Goal: Transaction & Acquisition: Purchase product/service

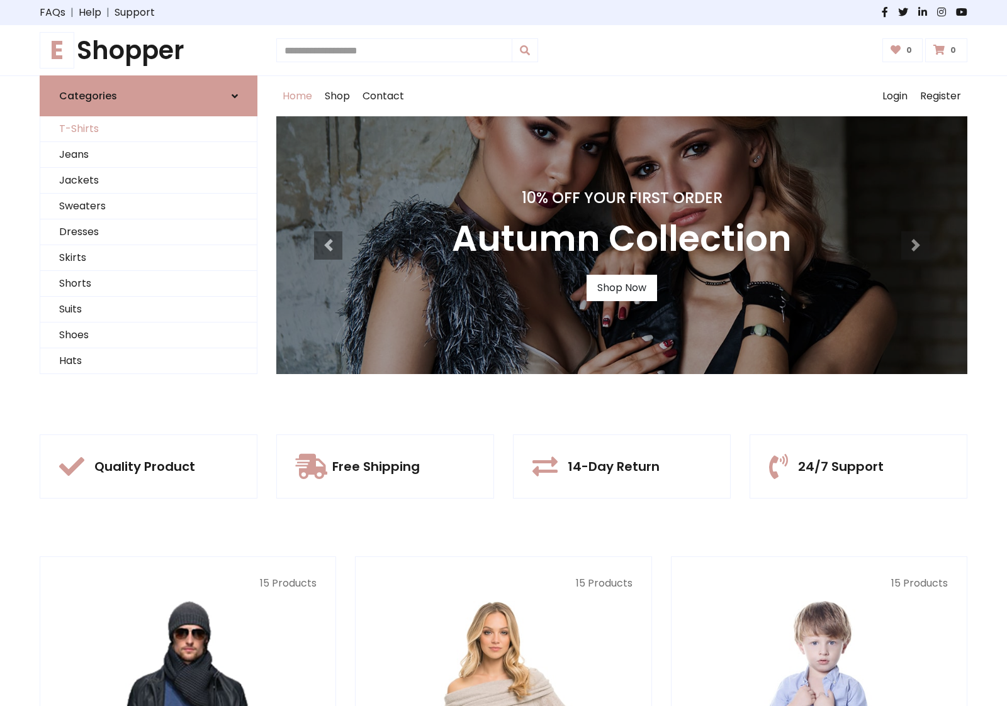
click at [148, 129] on link "T-Shirts" at bounding box center [148, 129] width 216 height 26
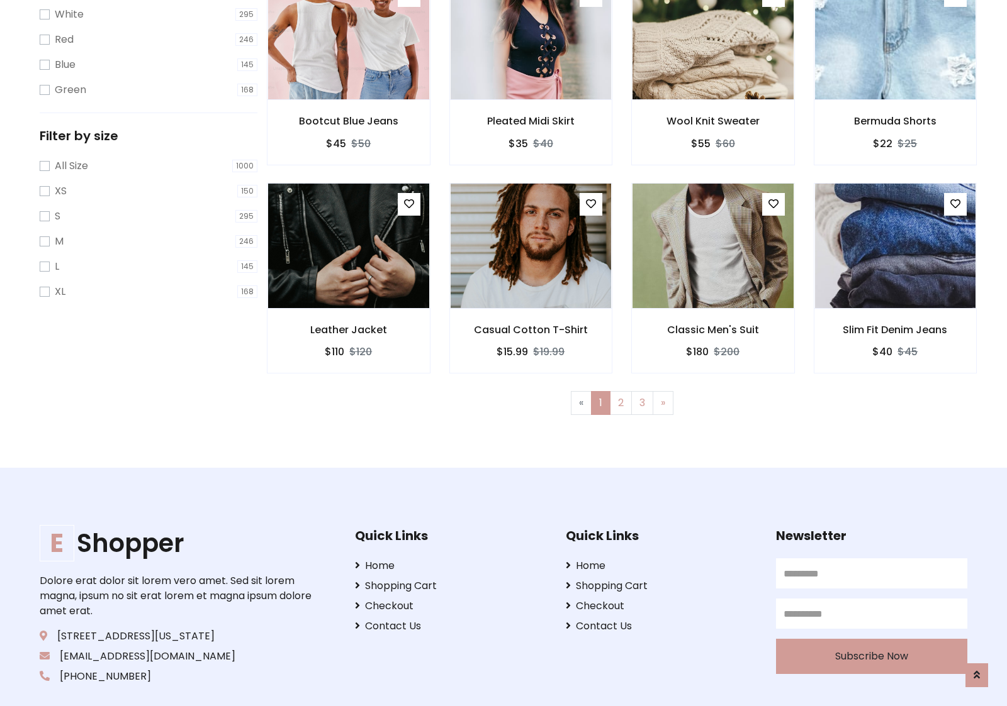
scroll to position [23, 0]
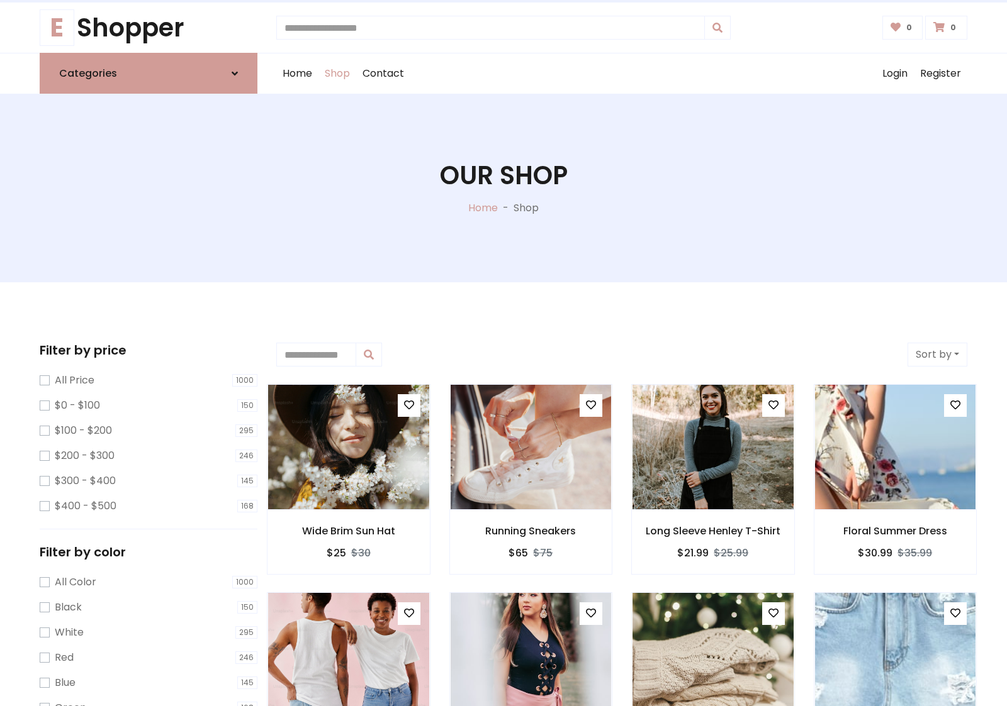
click at [503, 188] on h1 "Our Shop" at bounding box center [504, 175] width 128 height 30
click at [622, 74] on div "Home Shop Contact Log out Login Register" at bounding box center [621, 73] width 691 height 40
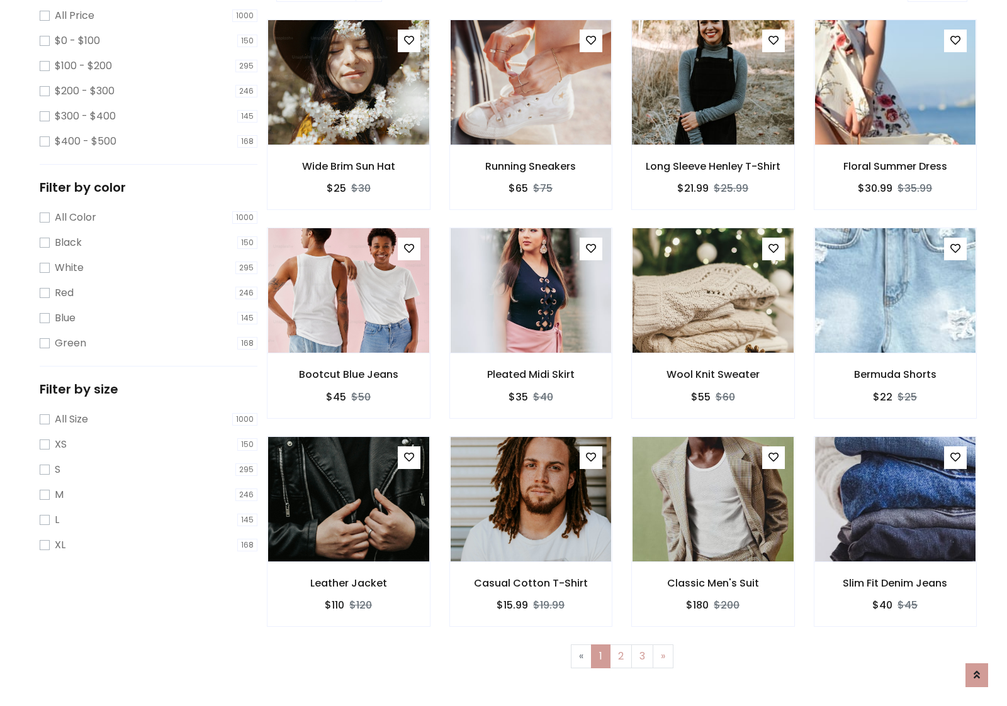
click at [712, 126] on img at bounding box center [712, 82] width 193 height 302
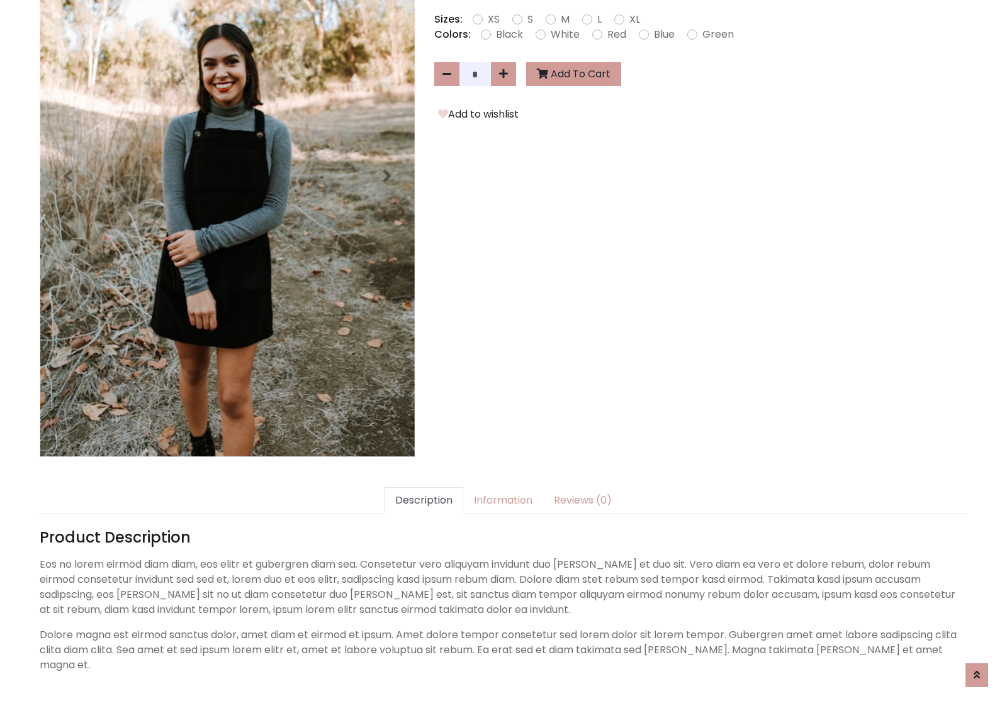
scroll to position [308, 0]
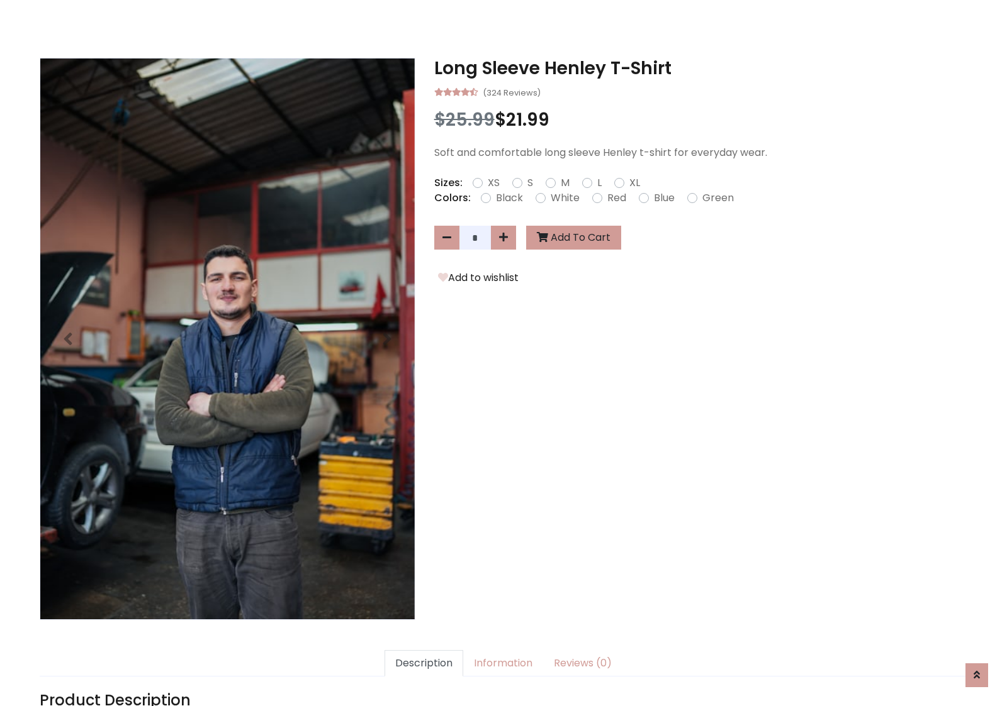
click at [700, 68] on h3 "Long Sleeve Henley T-Shirt" at bounding box center [700, 68] width 533 height 21
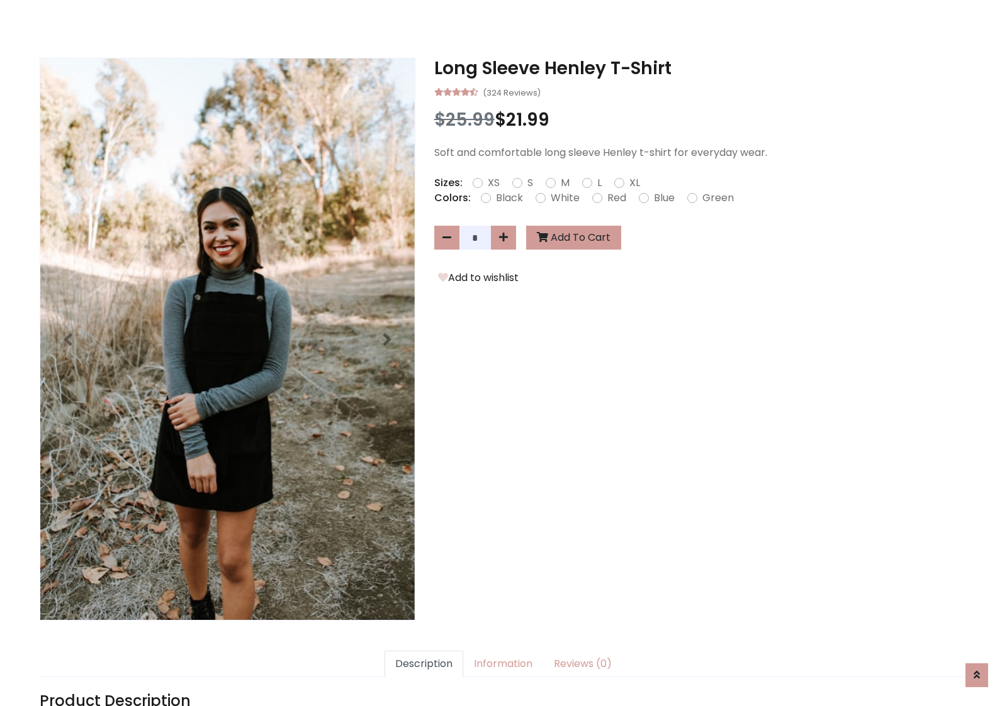
click at [700, 68] on h3 "Long Sleeve Henley T-Shirt" at bounding box center [700, 68] width 533 height 21
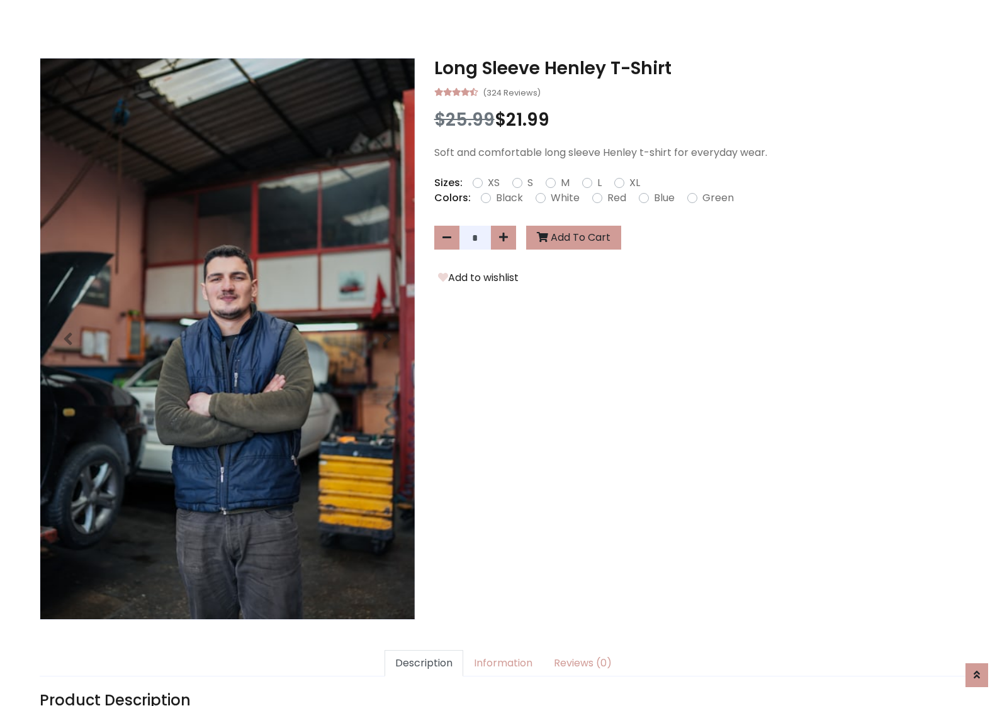
click at [700, 68] on h3 "Long Sleeve Henley T-Shirt" at bounding box center [700, 68] width 533 height 21
